Goal: Browse casually

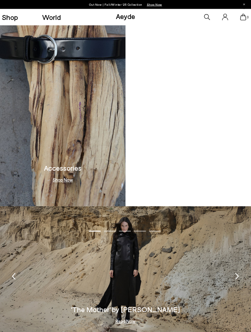
scroll to position [850, 0]
click at [10, 17] on link "Shop" at bounding box center [10, 17] width 16 height 7
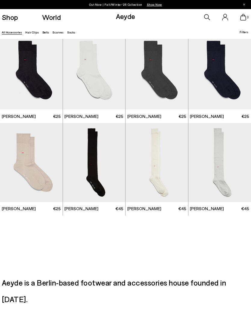
scroll to position [1208, 0]
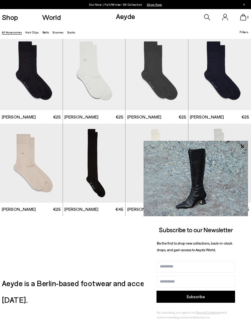
click at [30, 33] on link "Hair Clips" at bounding box center [32, 32] width 14 height 4
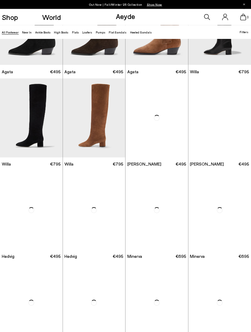
scroll to position [146, 0]
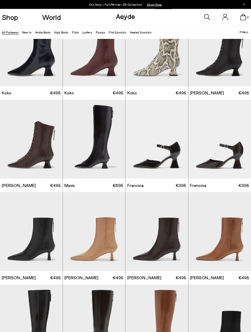
scroll to position [493, 0]
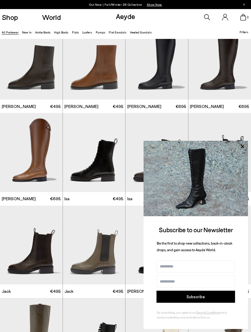
scroll to position [2154, 0]
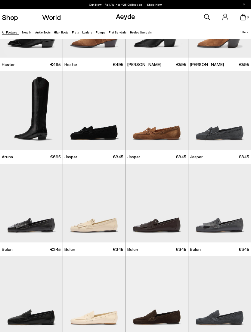
scroll to position [2830, 0]
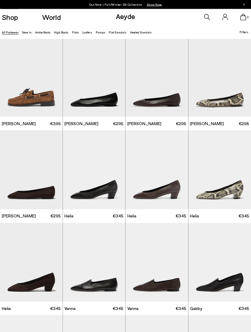
scroll to position [3418, 0]
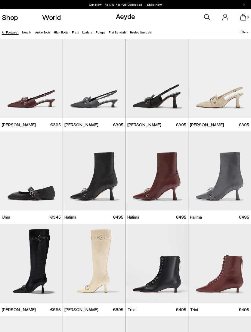
scroll to position [4071, 0]
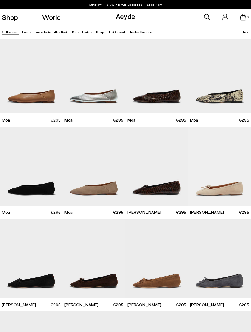
scroll to position [4730, 0]
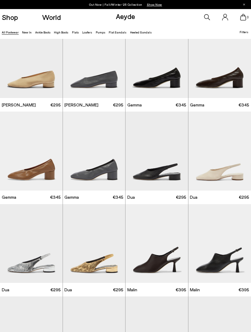
scroll to position [5298, 0]
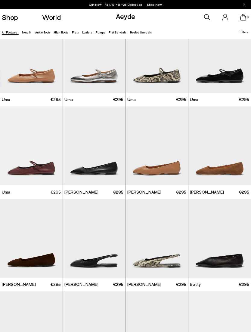
scroll to position [5934, 0]
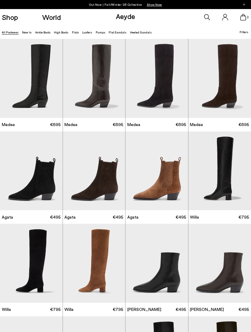
scroll to position [6472, 0]
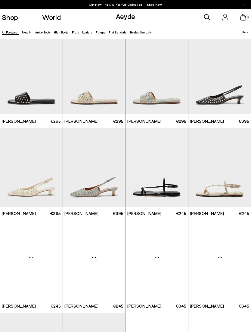
scroll to position [7125, 0]
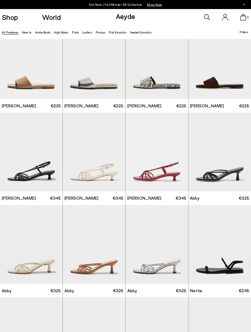
scroll to position [7590, 0]
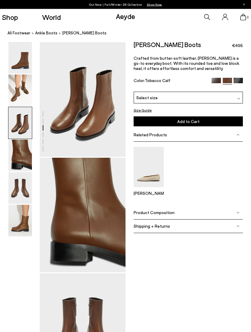
scroll to position [229, 0]
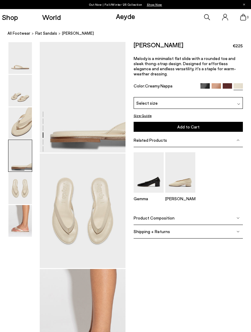
scroll to position [348, 0]
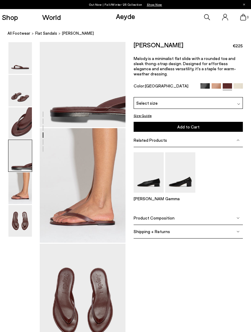
scroll to position [375, 0]
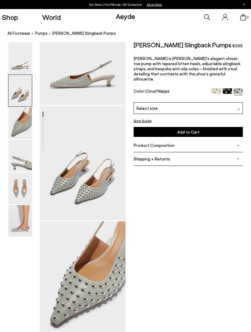
scroll to position [51, 0]
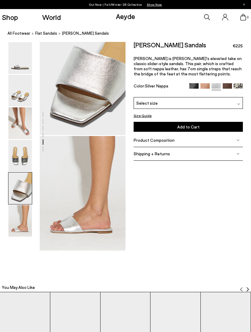
scroll to position [483, 0]
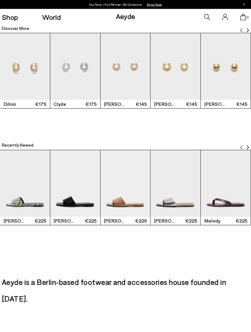
scroll to position [743, 0]
